Goal: Find specific page/section: Find specific page/section

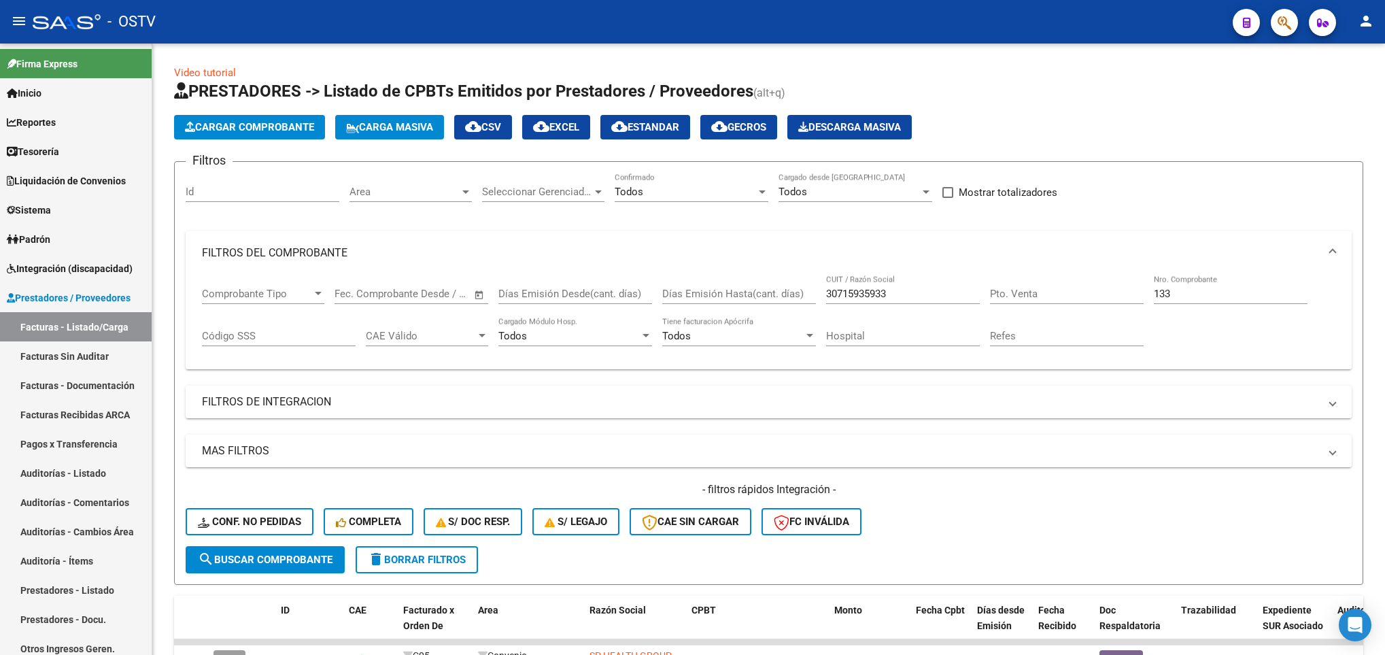
scroll to position [123, 0]
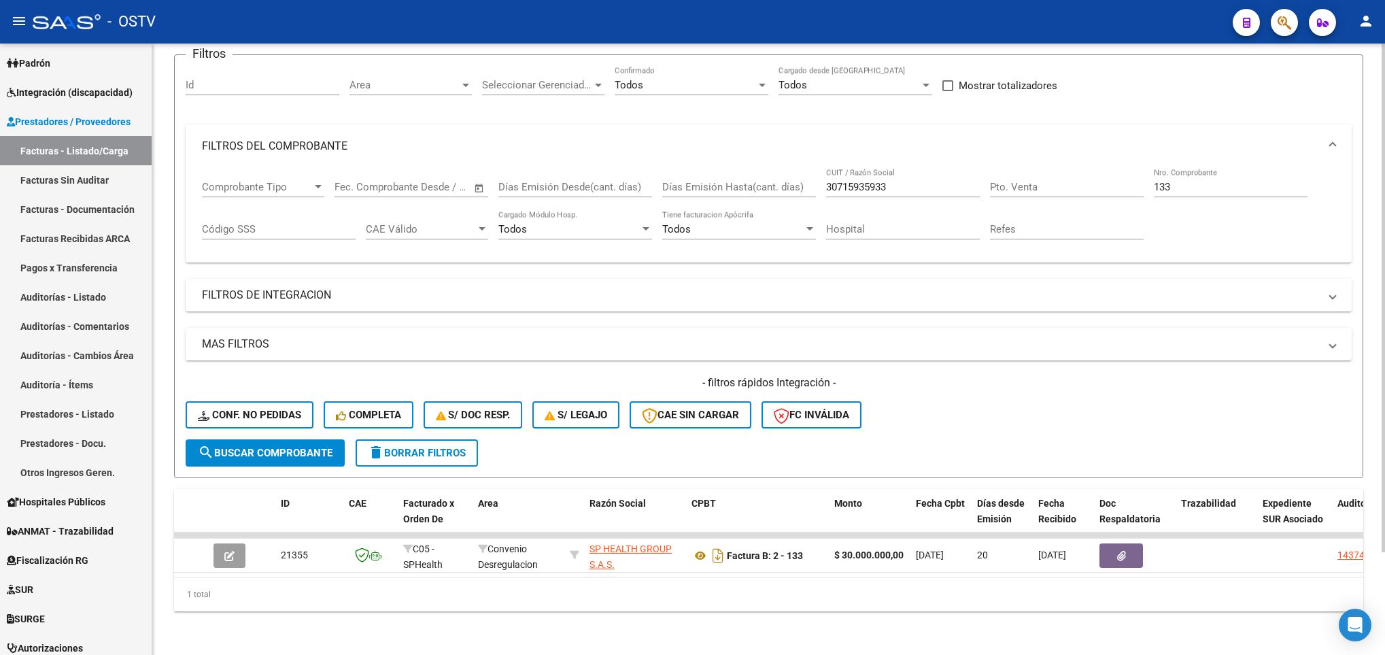
click at [439, 439] on button "delete Borrar Filtros" at bounding box center [417, 452] width 122 height 27
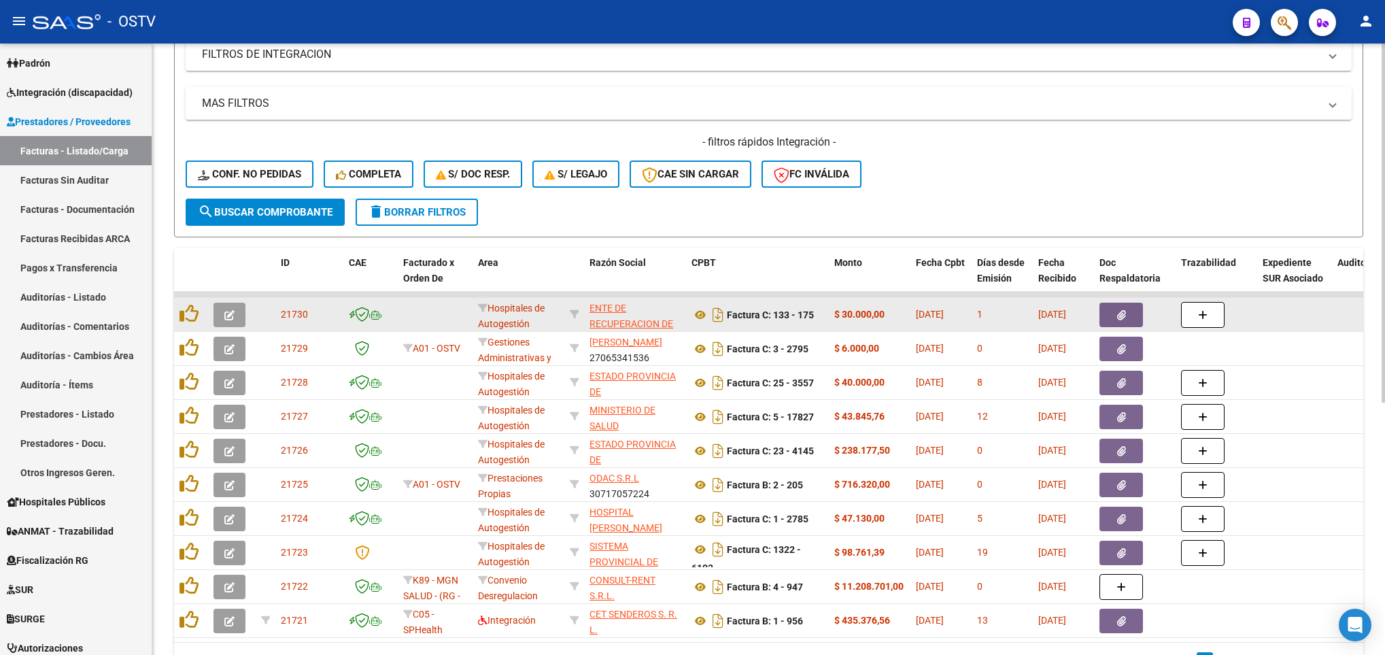
scroll to position [0, 0]
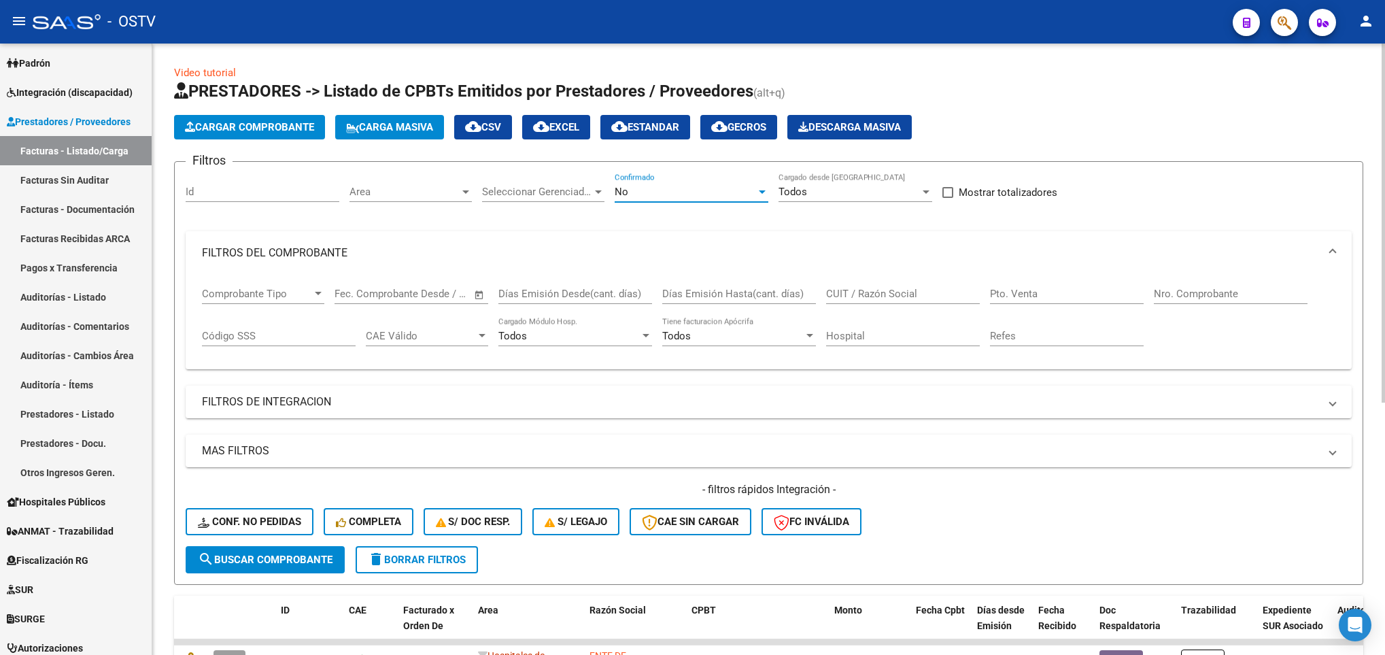
click at [665, 192] on div "No" at bounding box center [685, 192] width 141 height 12
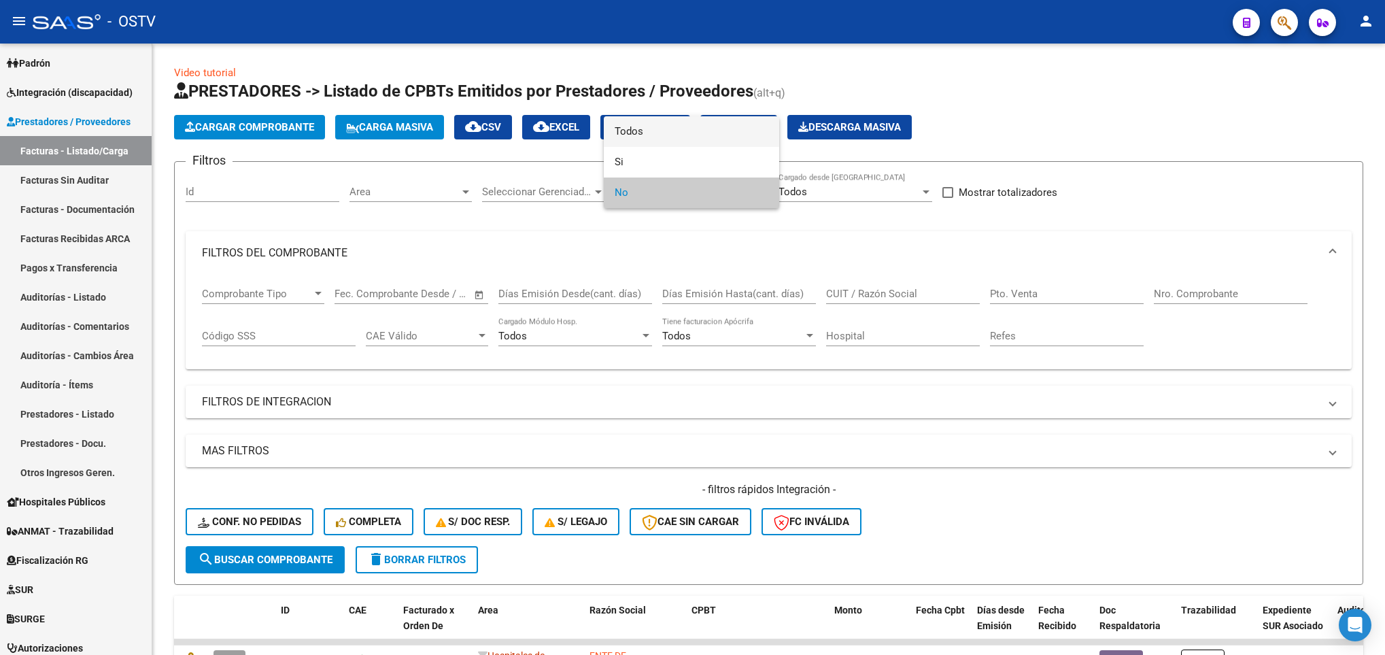
click at [624, 121] on span "Todos" at bounding box center [692, 131] width 154 height 31
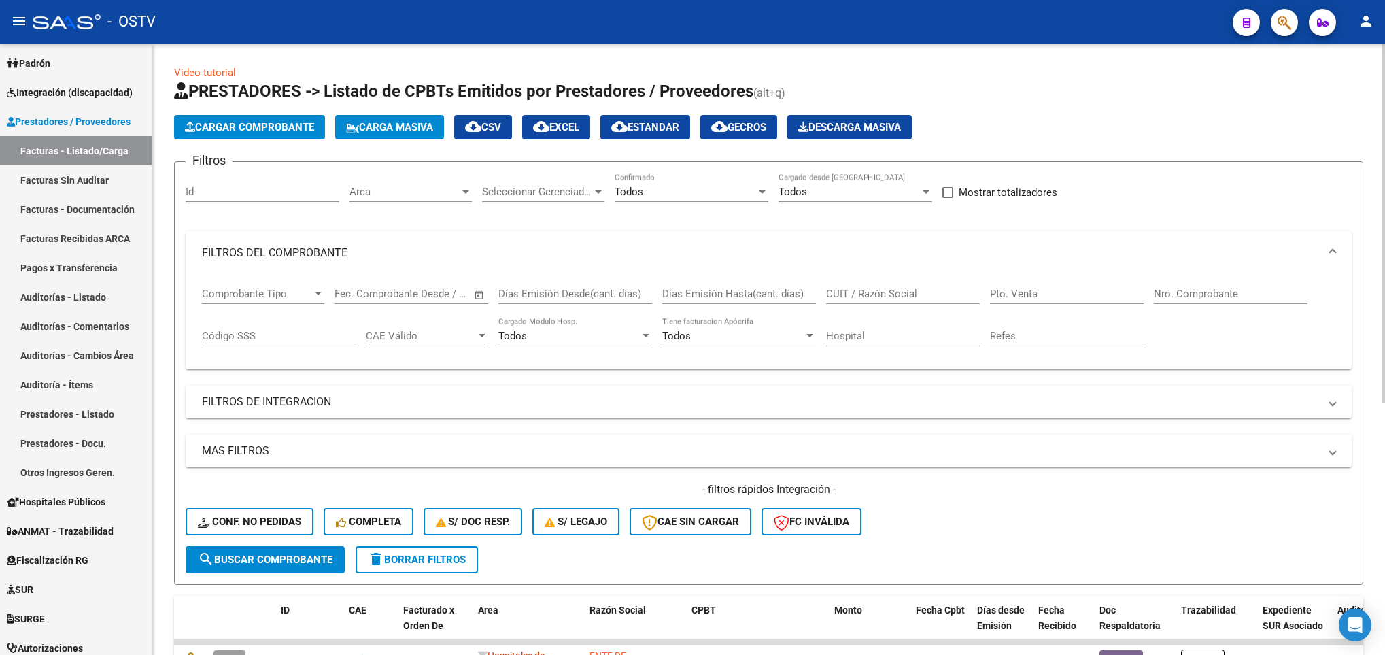
click at [840, 286] on div "CUIT / Razón Social" at bounding box center [903, 289] width 154 height 29
type input "massa"
click at [288, 555] on span "search Buscar Comprobante" at bounding box center [265, 559] width 135 height 12
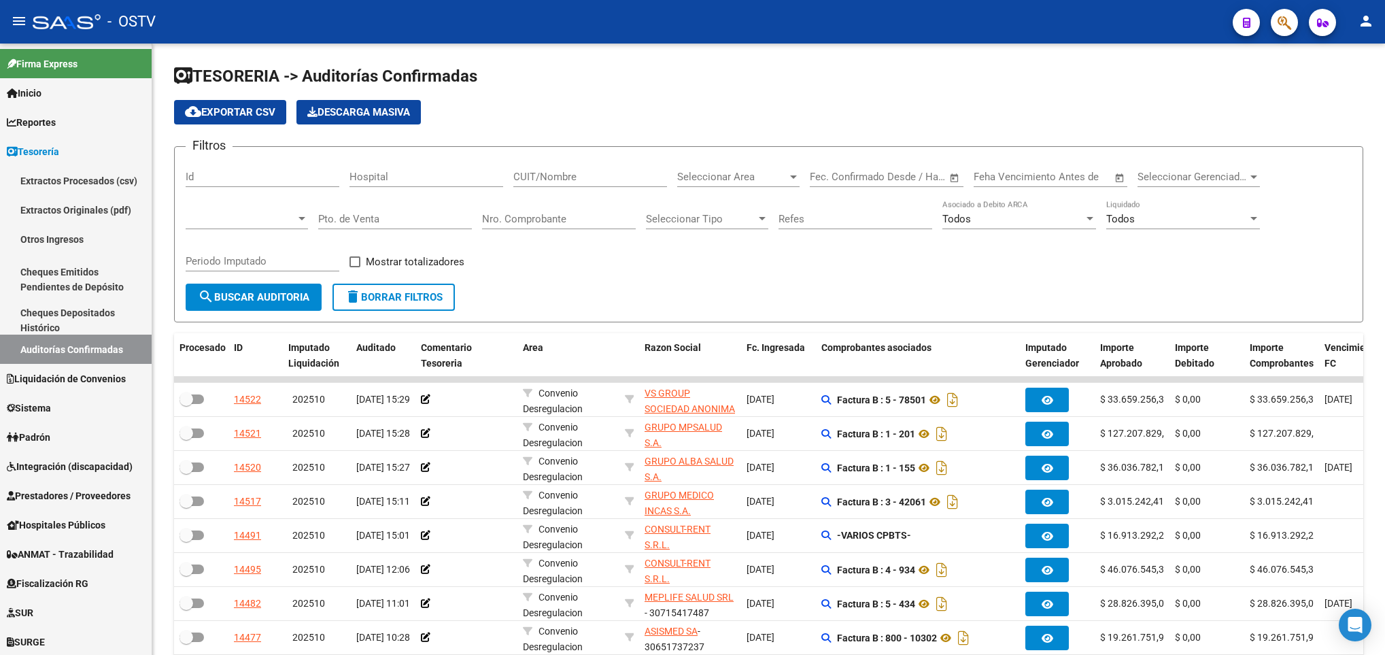
scroll to position [2, 0]
click at [263, 291] on span "search Buscar Auditoria" at bounding box center [253, 297] width 111 height 12
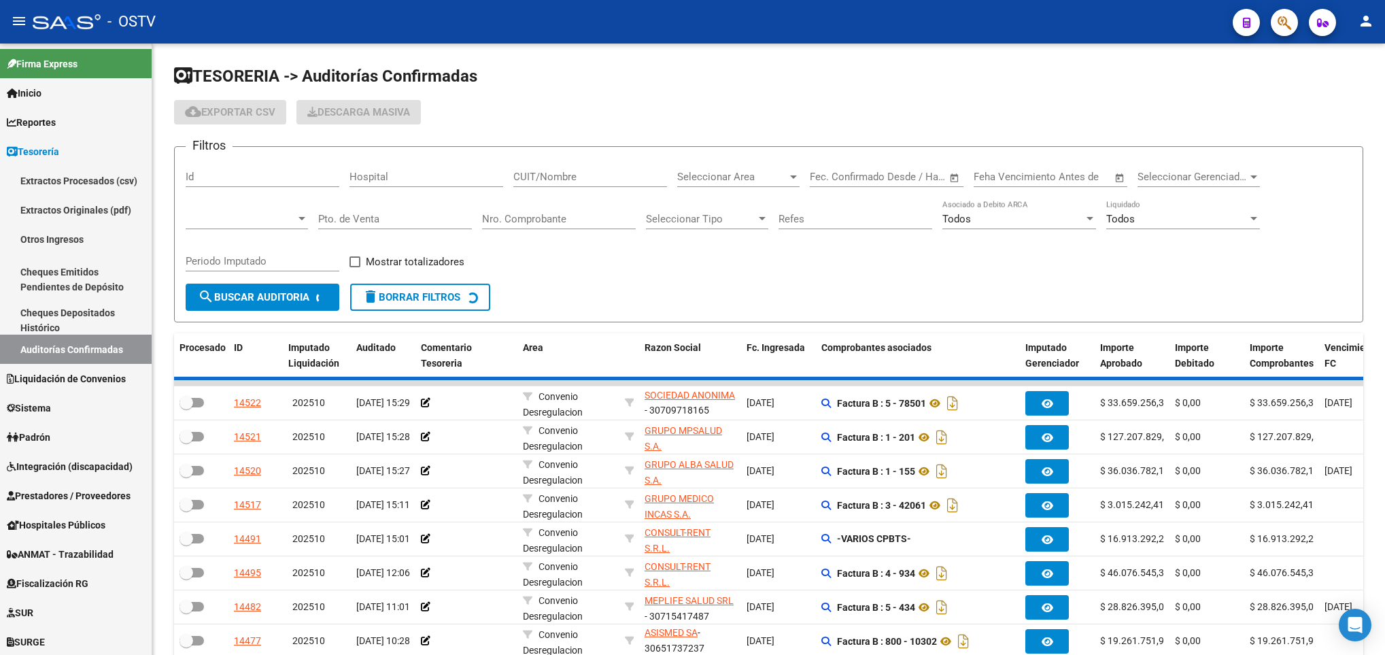
scroll to position [33, 0]
